Goal: Transaction & Acquisition: Book appointment/travel/reservation

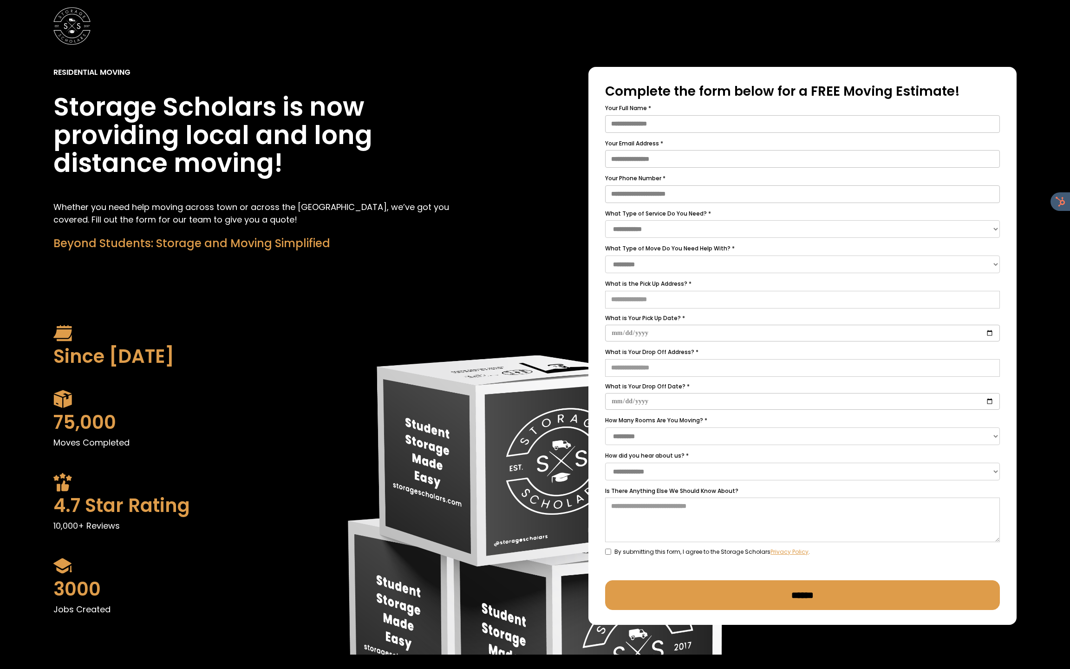
click at [85, 38] on img "home" at bounding box center [71, 25] width 37 height 37
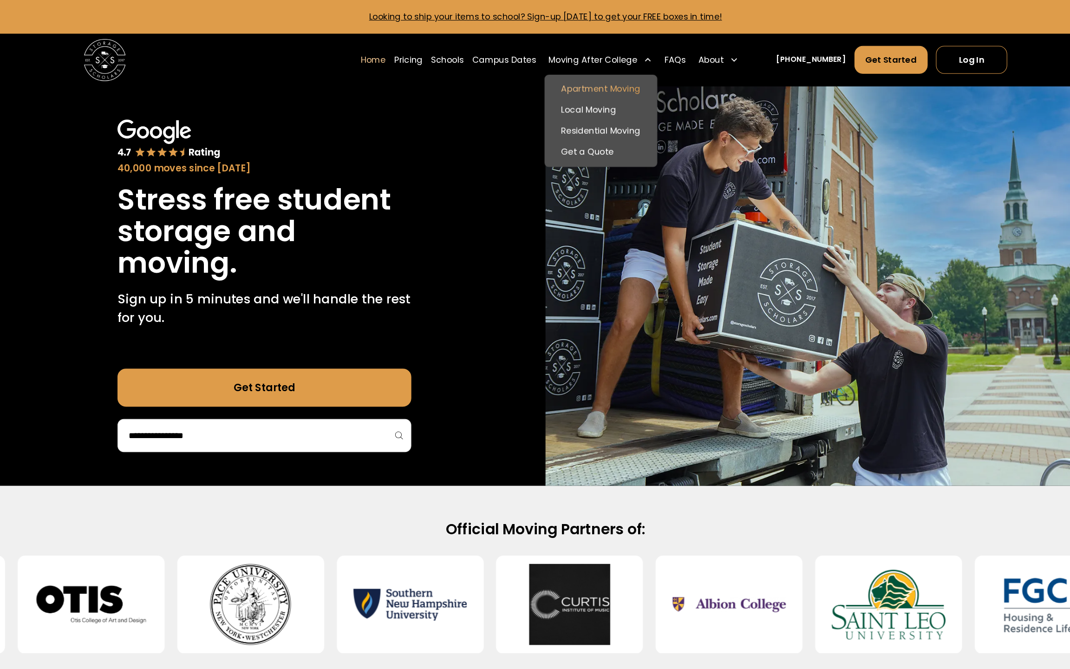
click at [594, 82] on link "Apartment Moving" at bounding box center [587, 85] width 99 height 20
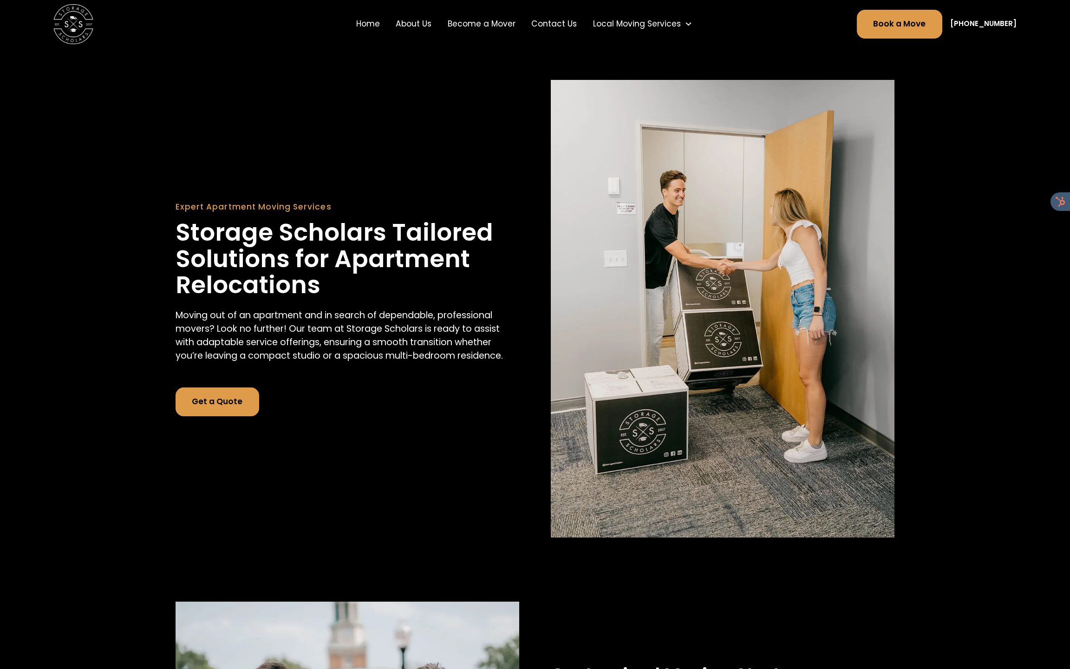
click at [216, 419] on div "Expert Apartment Moving Services Storage Scholars Tailored Solutions for Apartm…" at bounding box center [535, 309] width 719 height 458
click at [216, 414] on link "Get a Quote" at bounding box center [218, 401] width 84 height 29
